Goal: Transaction & Acquisition: Purchase product/service

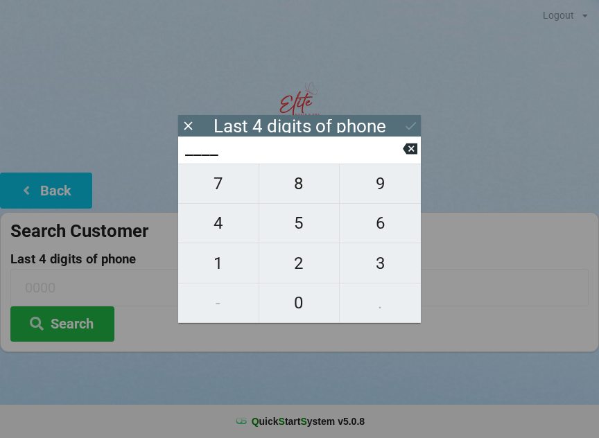
scroll to position [12, 0]
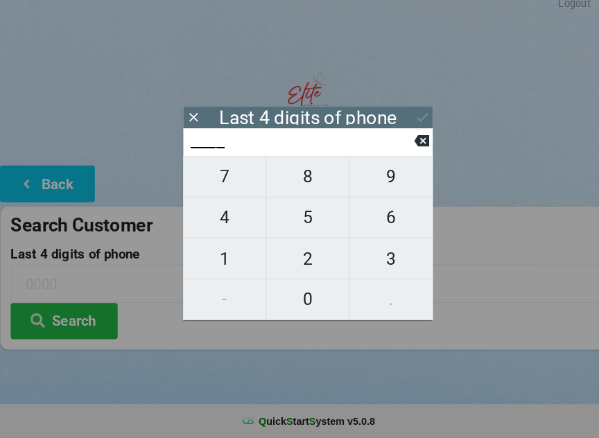
click at [214, 175] on span "7" at bounding box center [218, 183] width 80 height 29
type input "7___"
click at [292, 259] on span "2" at bounding box center [299, 263] width 80 height 29
type input "72__"
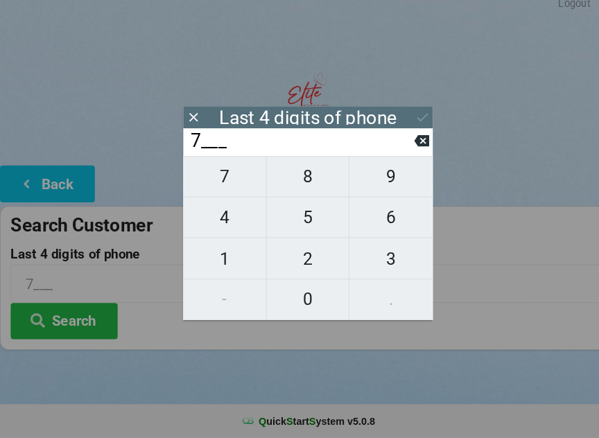
type input "72__"
click at [209, 173] on span "7" at bounding box center [218, 183] width 80 height 29
type input "727_"
click at [215, 249] on span "1" at bounding box center [218, 263] width 80 height 29
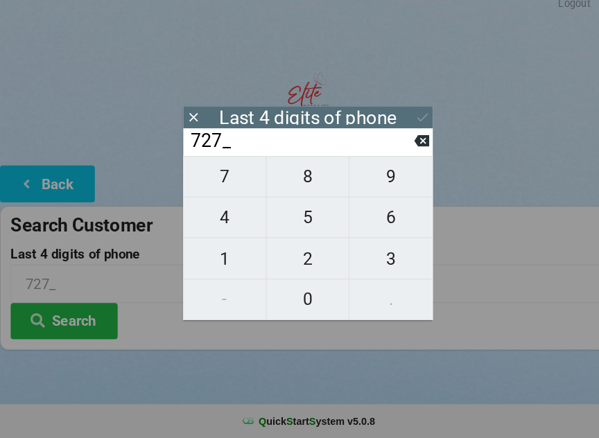
type input "7271"
click at [407, 119] on icon at bounding box center [410, 126] width 15 height 15
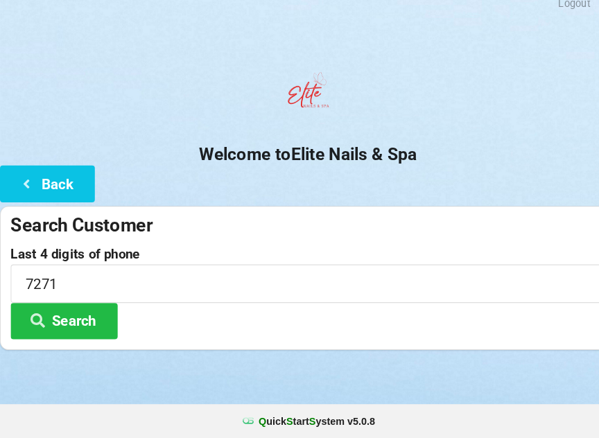
click at [62, 308] on button "Search" at bounding box center [62, 323] width 104 height 35
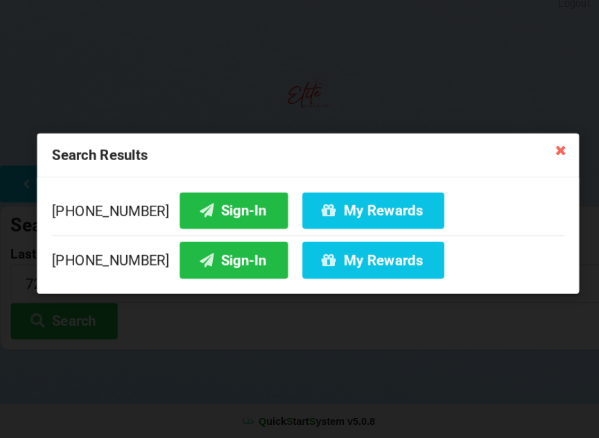
click at [341, 254] on button "My Rewards" at bounding box center [363, 264] width 138 height 35
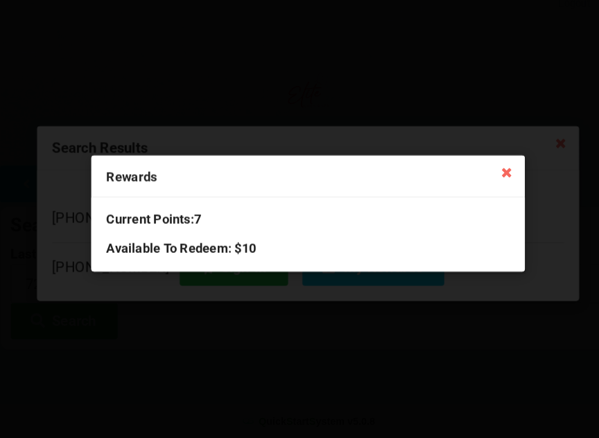
click at [227, 245] on h3 "Available To Redeem : $10" at bounding box center [299, 253] width 392 height 16
click at [165, 245] on h3 "Available To Redeem : $10" at bounding box center [299, 253] width 392 height 16
click at [244, 245] on h3 "Available To Redeem : $10" at bounding box center [299, 253] width 392 height 16
click at [490, 168] on icon at bounding box center [492, 179] width 22 height 22
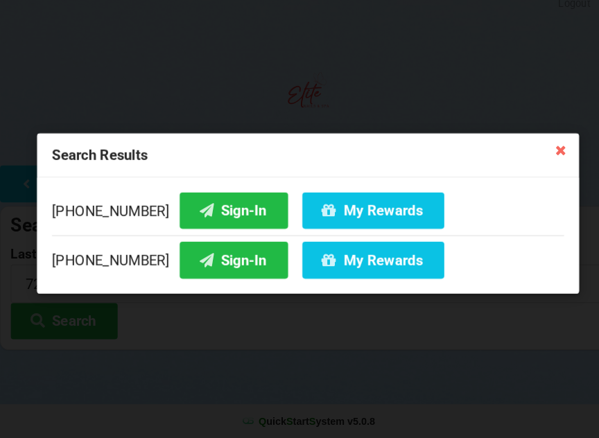
click at [546, 150] on icon at bounding box center [545, 157] width 22 height 22
